Goal: Answer question/provide support

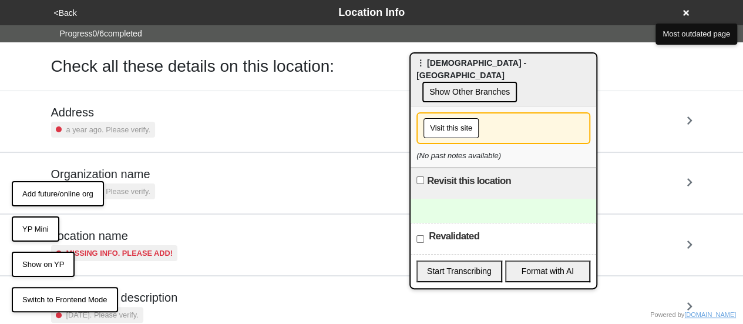
click at [456, 118] on button "Visit this site" at bounding box center [451, 128] width 55 height 20
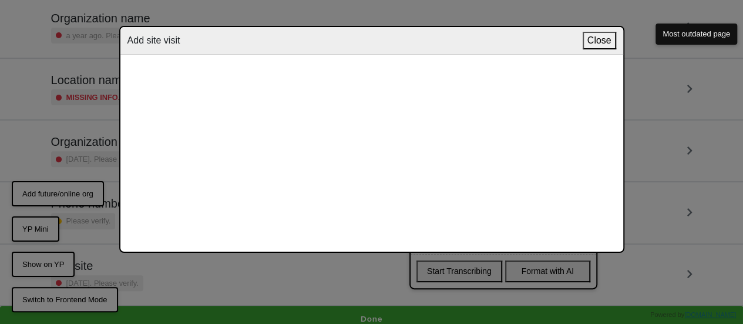
scroll to position [162, 0]
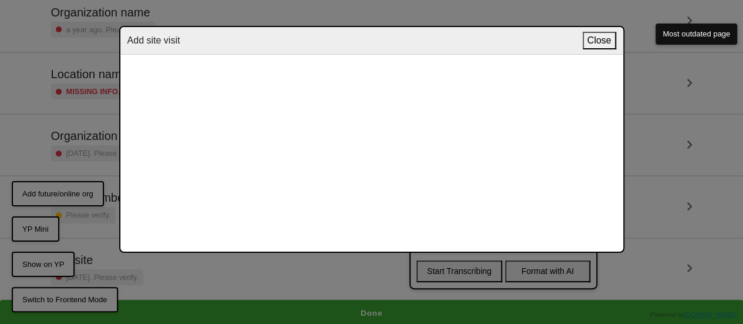
click at [599, 37] on button "Close" at bounding box center [600, 41] width 34 height 18
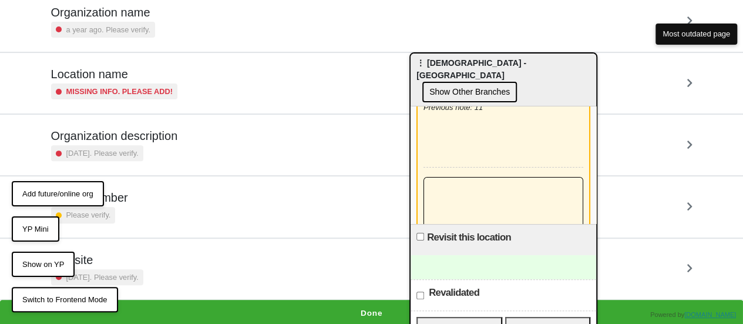
scroll to position [118, 0]
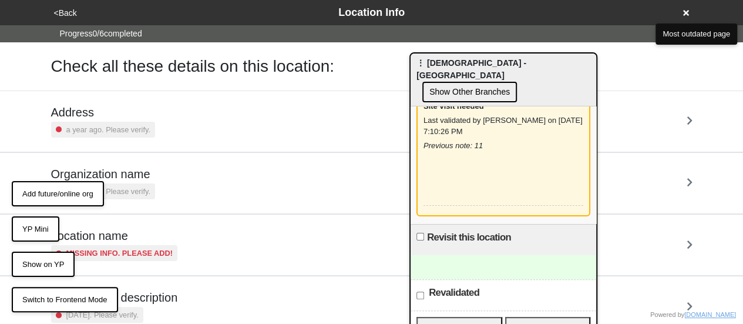
scroll to position [33, 0]
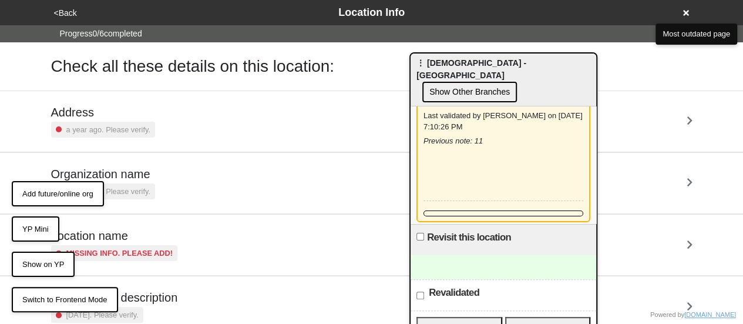
scroll to position [43, 0]
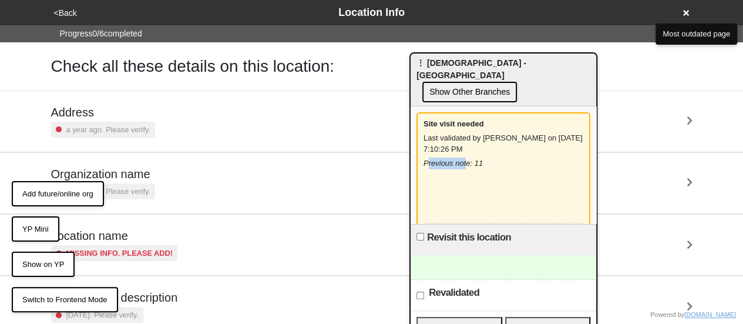
drag, startPoint x: 428, startPoint y: 148, endPoint x: 464, endPoint y: 149, distance: 36.5
click at [467, 158] on div "Previous note: 11" at bounding box center [504, 164] width 160 height 12
copy div "revious not"
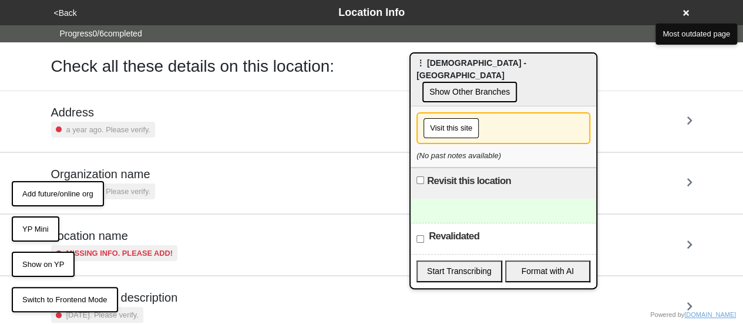
click at [454, 118] on button "Visit this site" at bounding box center [451, 128] width 55 height 20
click at [673, 109] on div "Address a year ago. Please verify." at bounding box center [372, 121] width 642 height 32
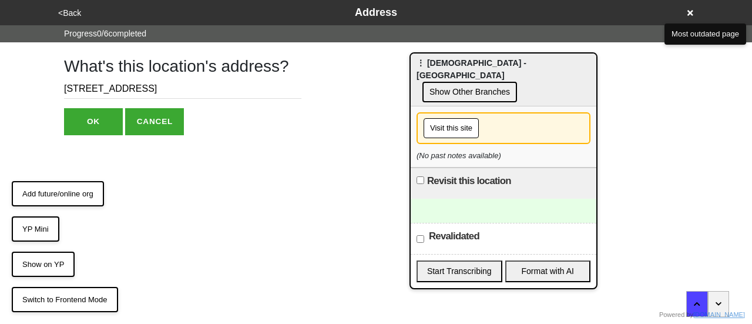
drag, startPoint x: 659, startPoint y: 61, endPoint x: 654, endPoint y: 58, distance: 6.3
click at [659, 61] on div "What's this location's address? [STREET_ADDRESS]" at bounding box center [376, 88] width 652 height 93
click at [675, 182] on html "<Back Address Progress 0 / 6 completed What's this location's address? [STREET_…" at bounding box center [376, 91] width 752 height 182
click at [447, 118] on button "Visit this site" at bounding box center [451, 128] width 55 height 20
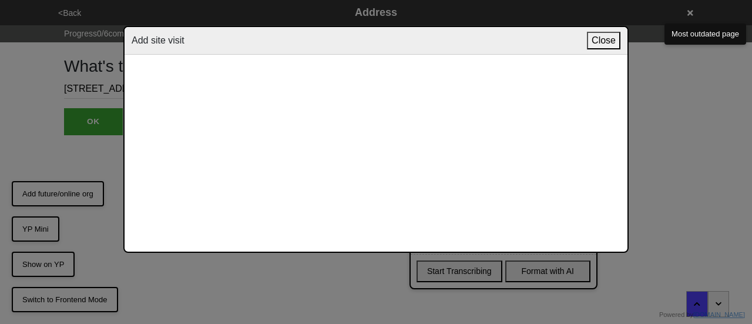
click at [599, 42] on button "Close" at bounding box center [604, 41] width 34 height 18
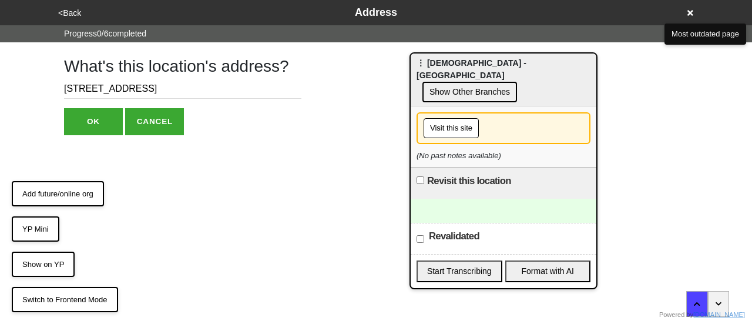
click at [454, 119] on button "Visit this site" at bounding box center [451, 128] width 55 height 20
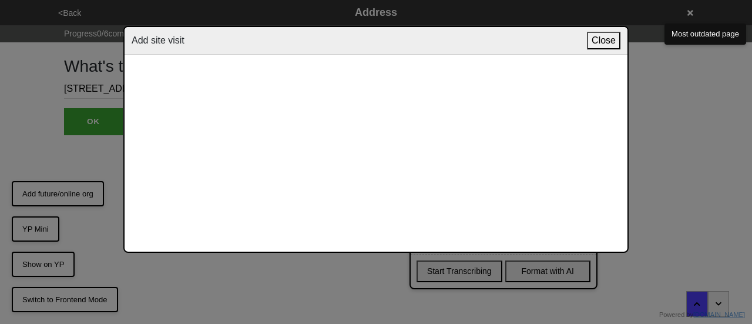
click at [612, 39] on button "Close" at bounding box center [604, 41] width 34 height 18
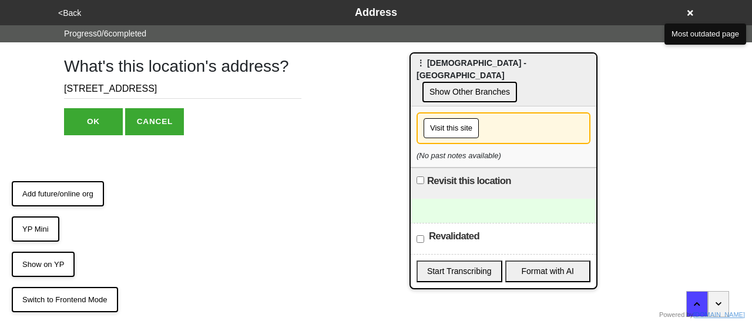
click at [455, 118] on button "Visit this site" at bounding box center [451, 128] width 55 height 20
click at [451, 125] on div "Visit this site" at bounding box center [504, 128] width 174 height 32
click at [452, 118] on button "Visit this site" at bounding box center [451, 128] width 55 height 20
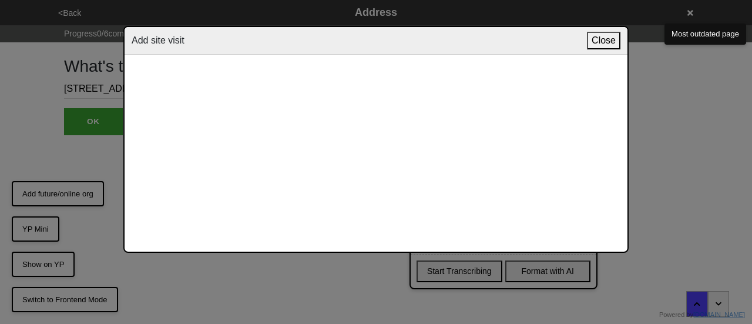
click at [596, 46] on button "Close" at bounding box center [604, 41] width 34 height 18
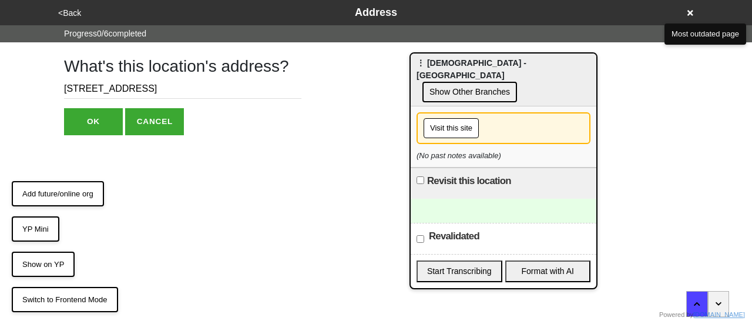
click at [621, 25] on div "Progress 0 / 6 completed" at bounding box center [376, 33] width 752 height 17
